Goal: Transaction & Acquisition: Register for event/course

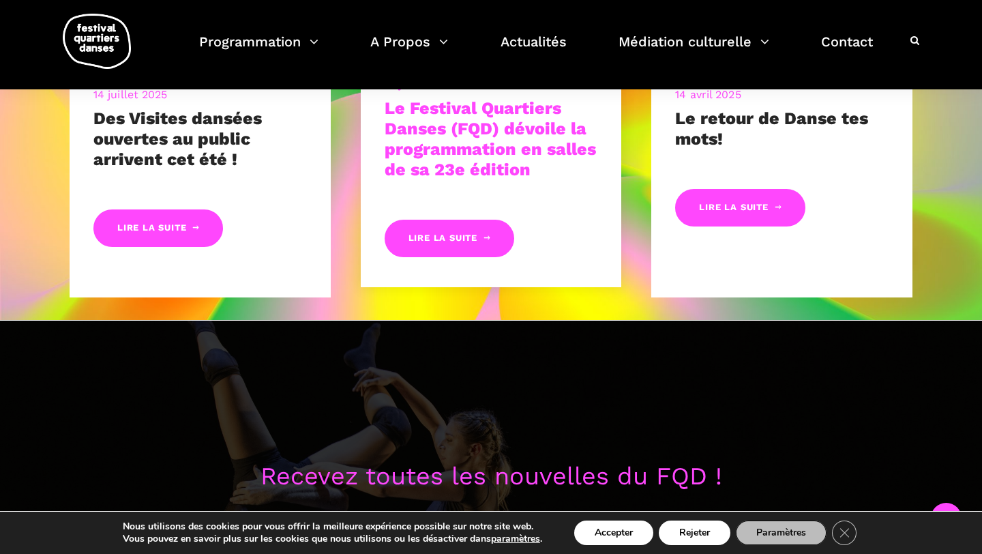
scroll to position [760, 0]
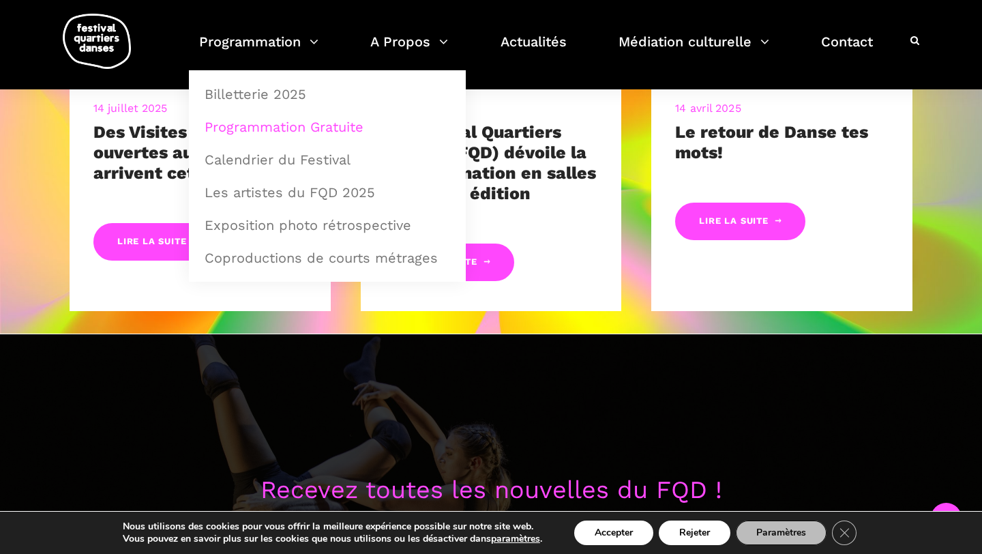
click at [297, 120] on link "Programmation Gratuite" at bounding box center [327, 126] width 262 height 31
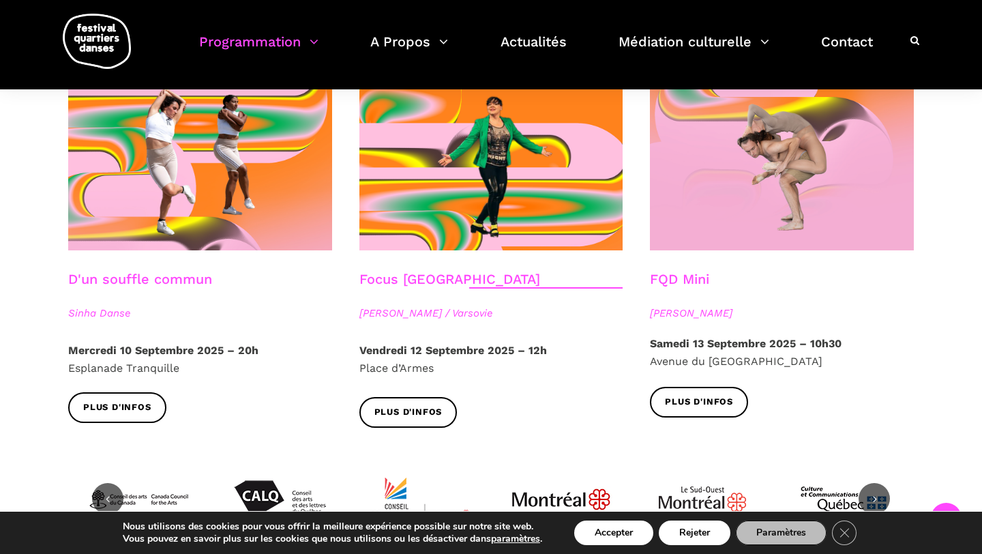
scroll to position [1527, 0]
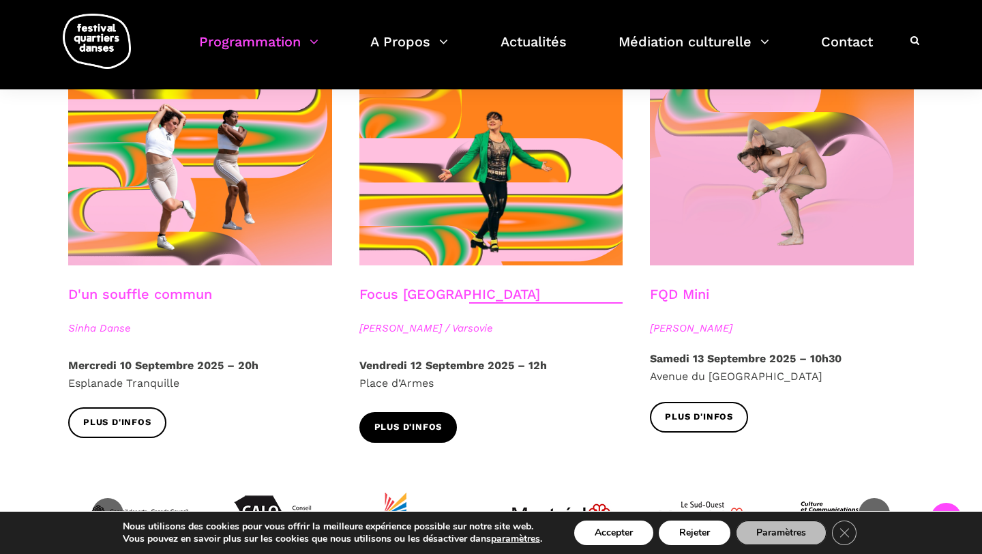
click at [412, 420] on span "Plus d'infos" at bounding box center [408, 427] width 68 height 14
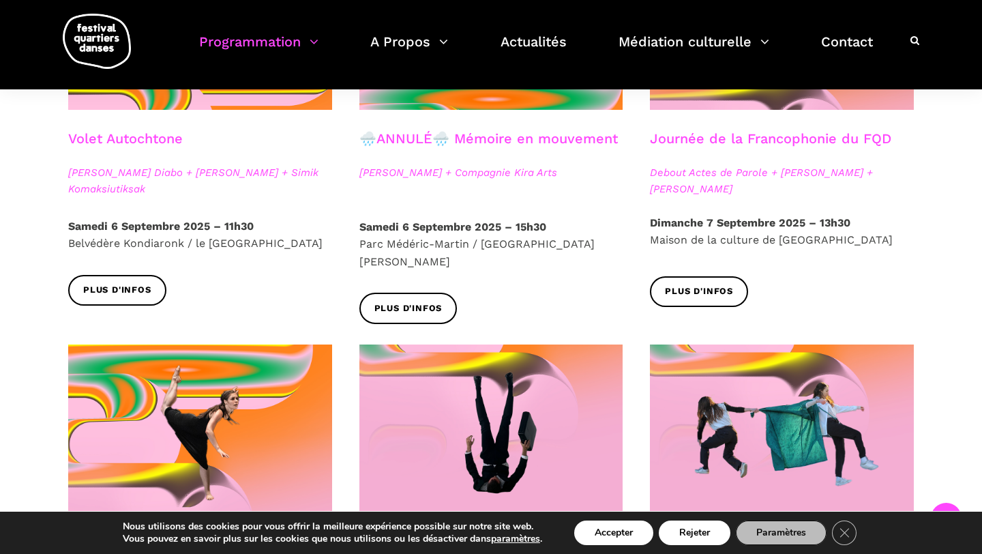
scroll to position [806, 0]
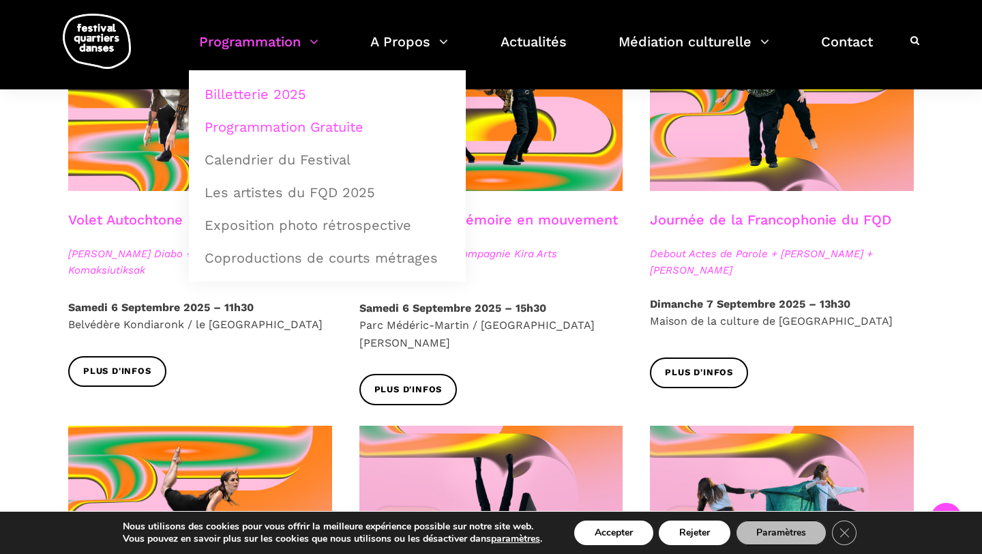
click at [283, 84] on link "Billetterie 2025" at bounding box center [327, 93] width 262 height 31
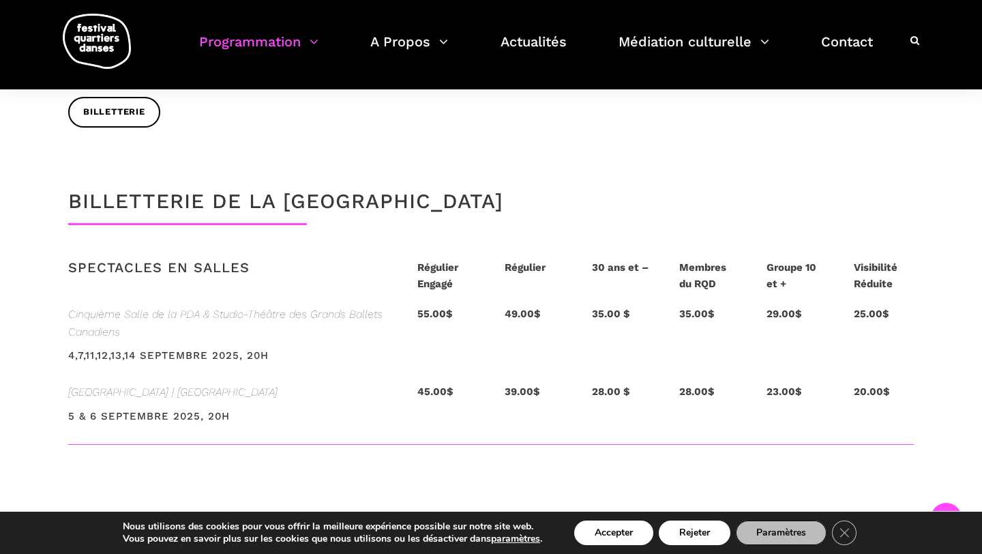
scroll to position [3279, 0]
